Goal: Transaction & Acquisition: Purchase product/service

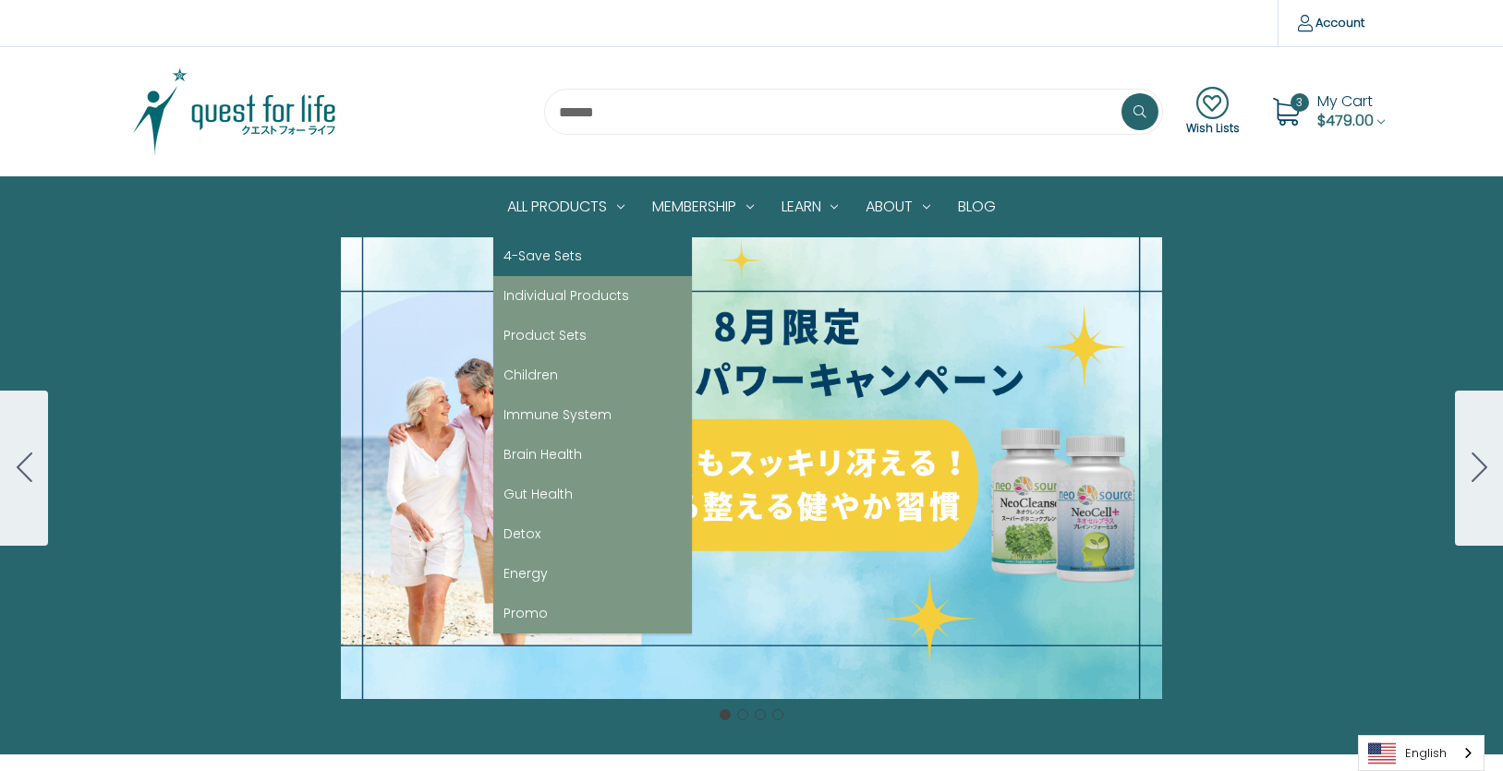
click at [569, 257] on link "4-Save Sets" at bounding box center [592, 256] width 199 height 40
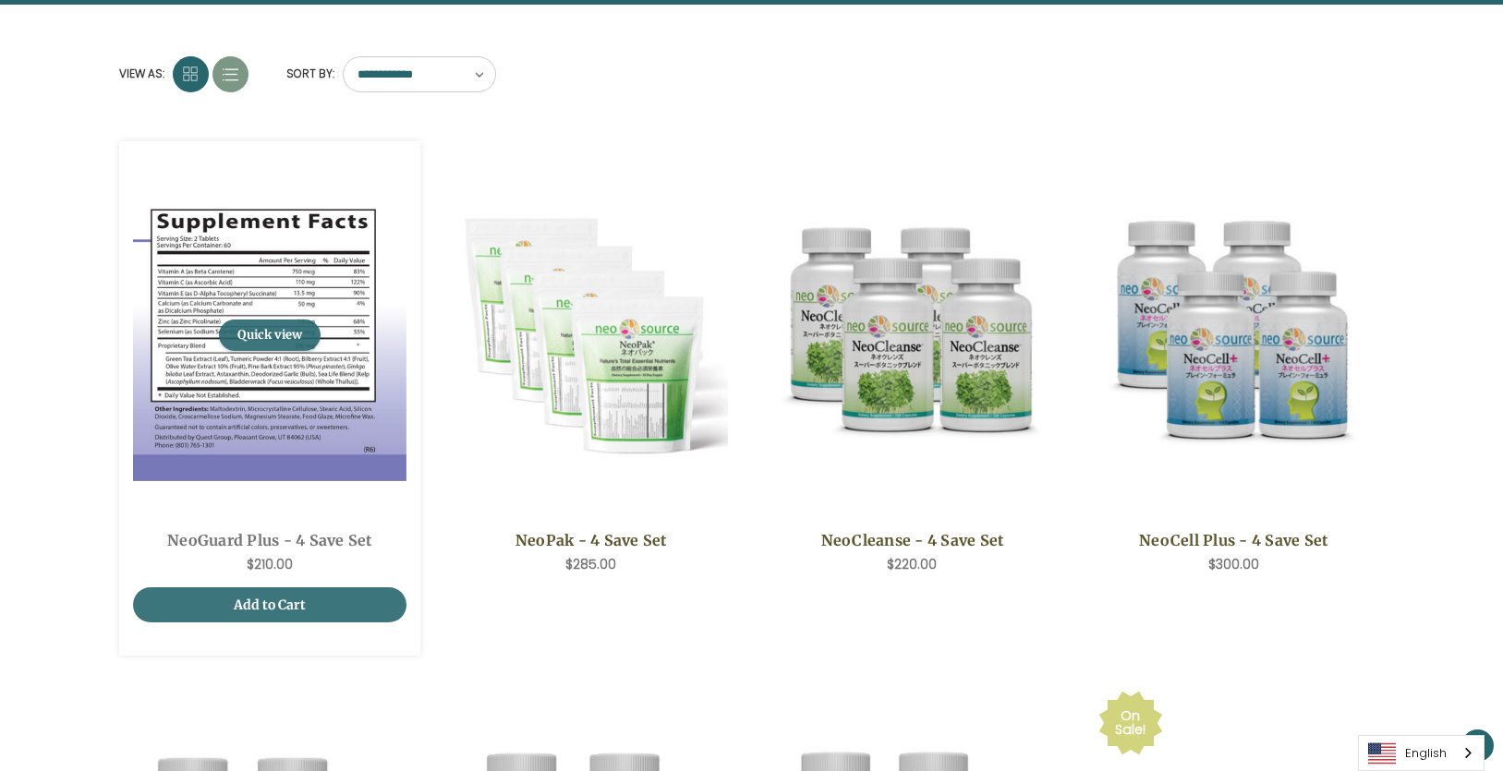
scroll to position [247, 0]
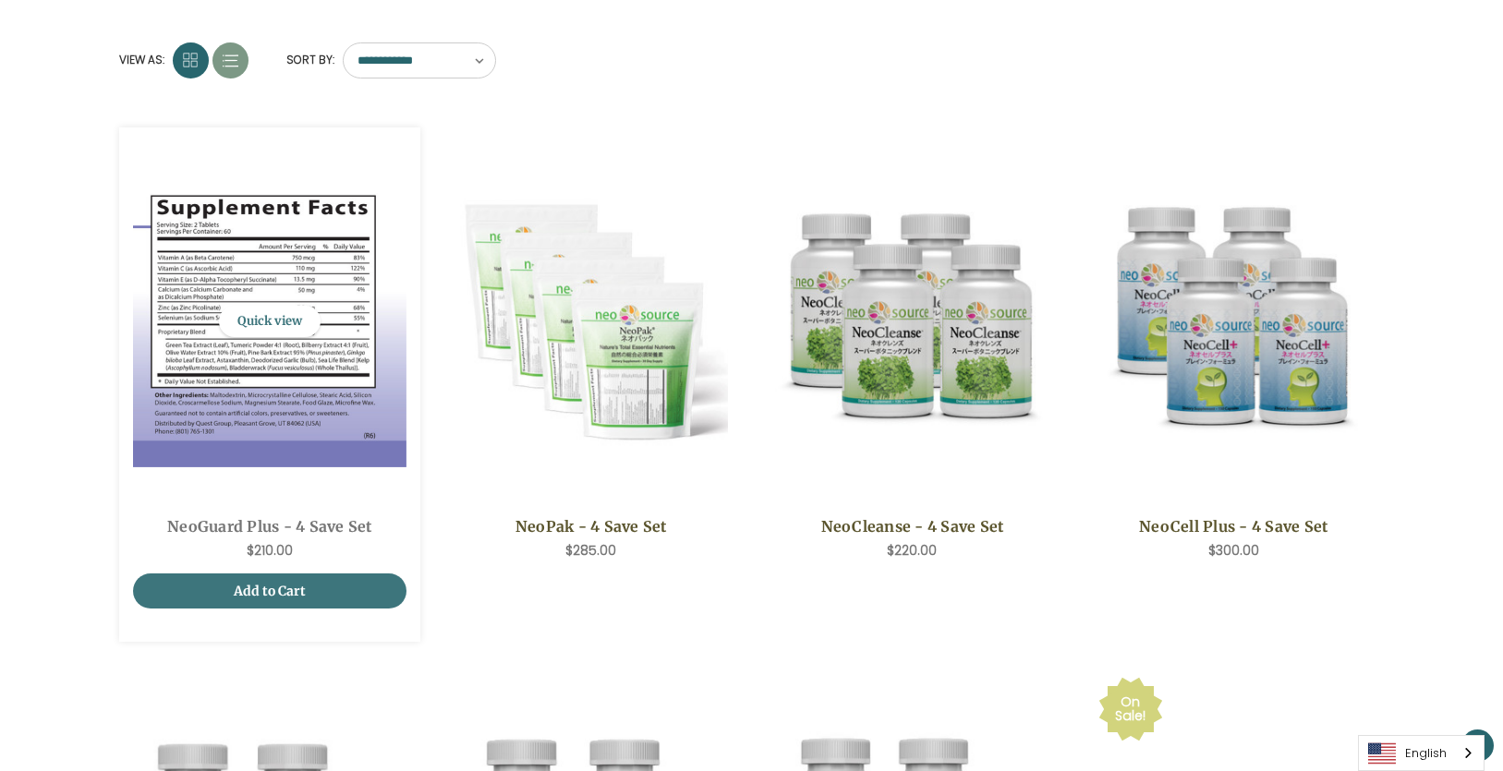
click at [246, 530] on link "NeoGuard Plus - 4 Save Set" at bounding box center [269, 526] width 254 height 22
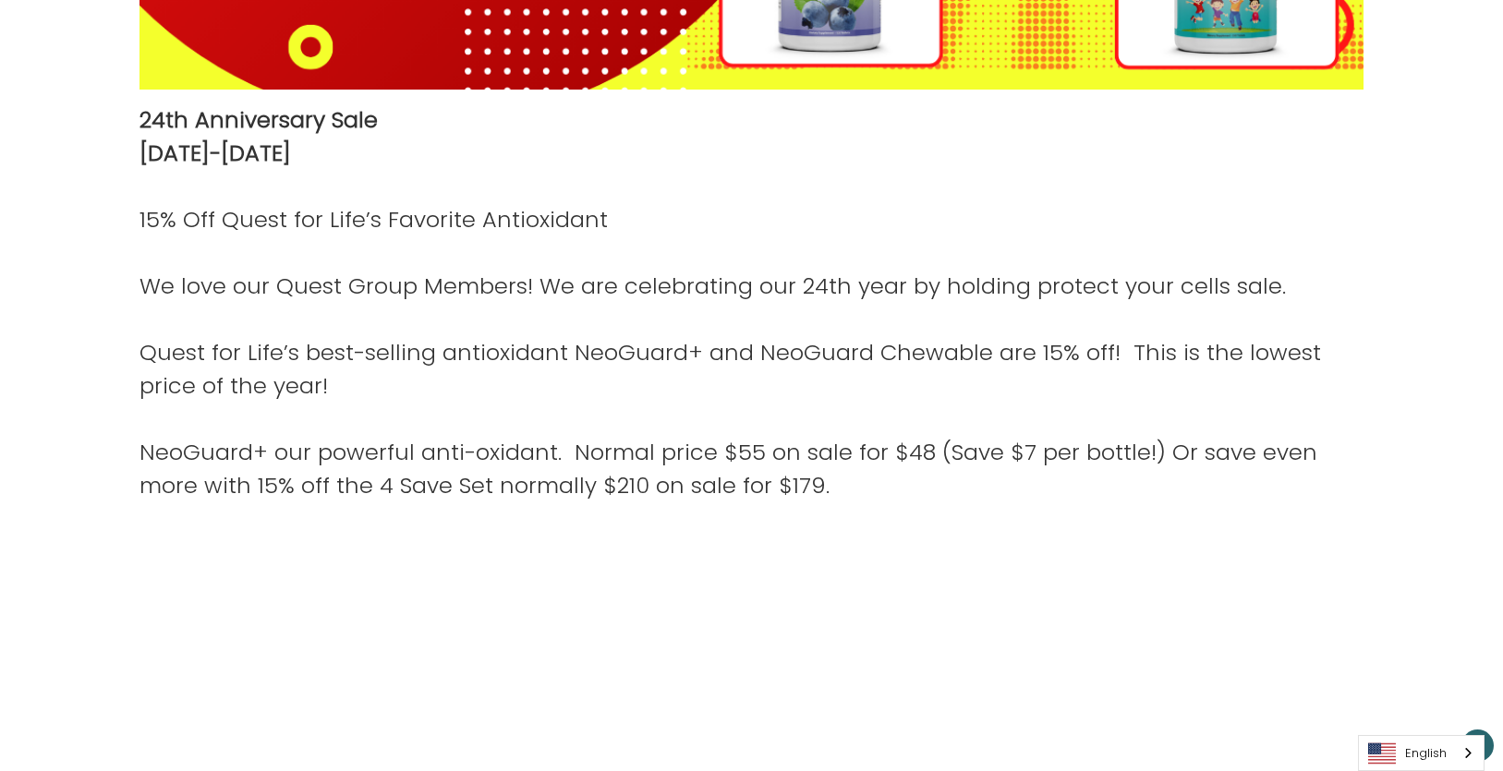
scroll to position [862, 0]
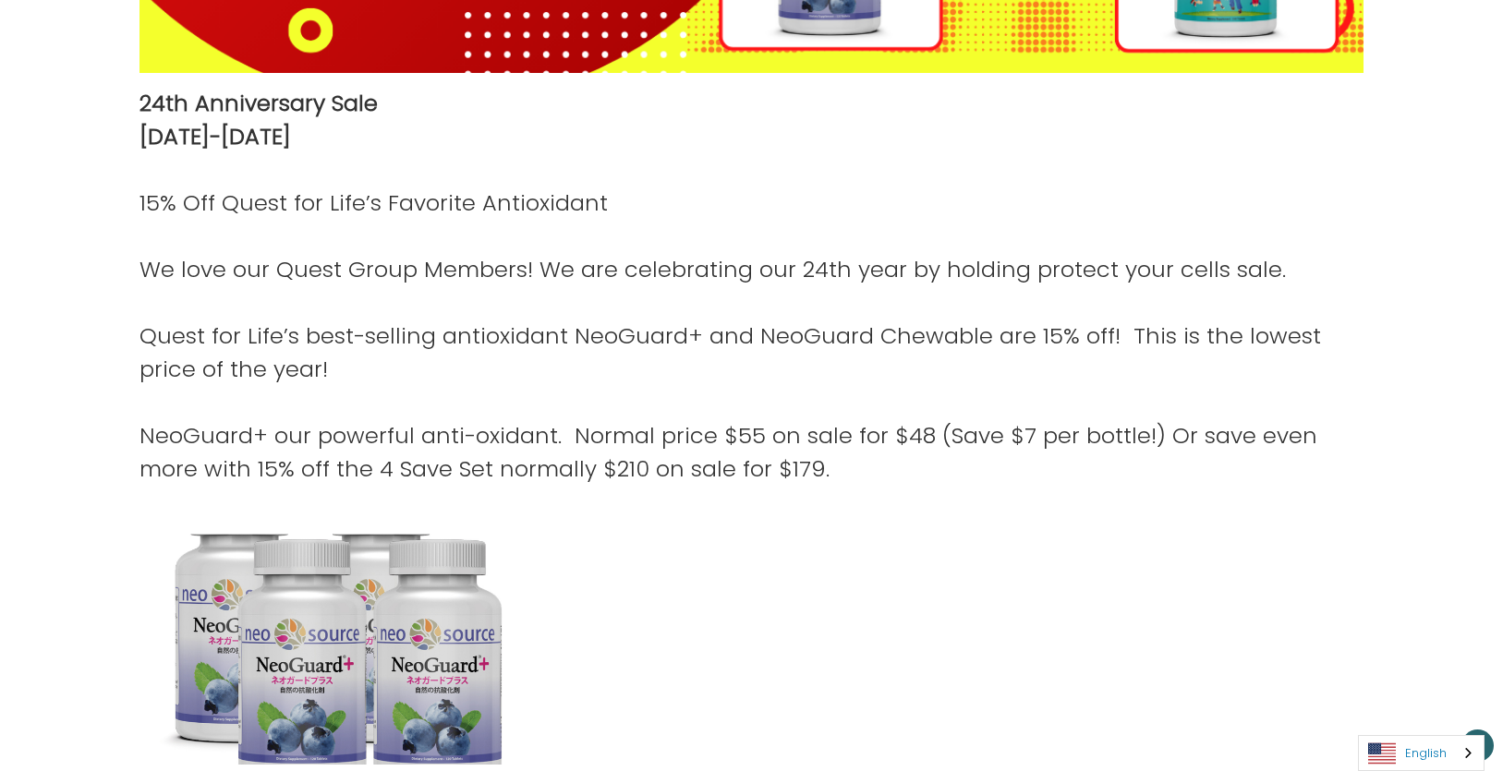
click at [1424, 753] on link "English" at bounding box center [1421, 753] width 125 height 34
click at [1419, 710] on link "日本語" at bounding box center [1407, 718] width 96 height 34
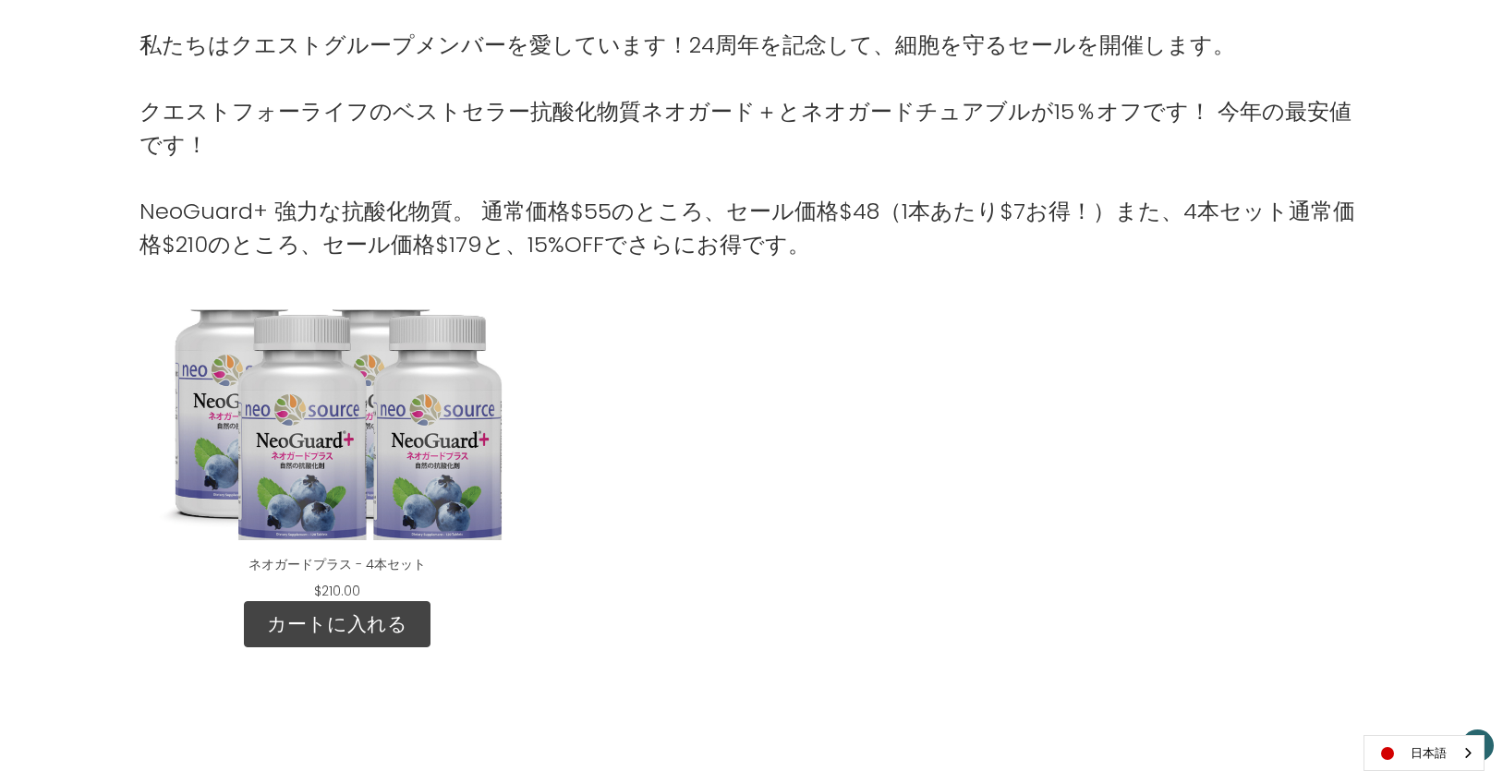
scroll to position [739, 0]
